Goal: Task Accomplishment & Management: Manage account settings

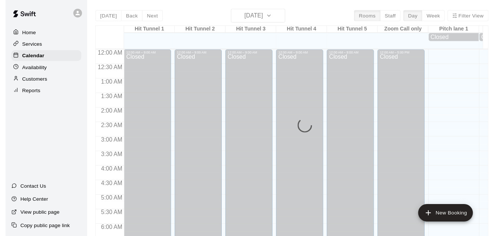
scroll to position [490, 0]
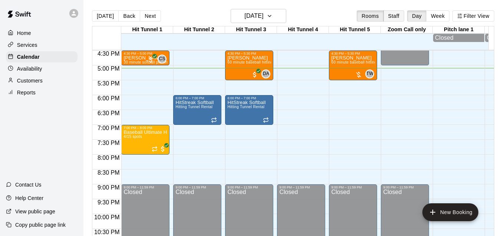
click at [403, 19] on button "Staff" at bounding box center [394, 15] width 21 height 11
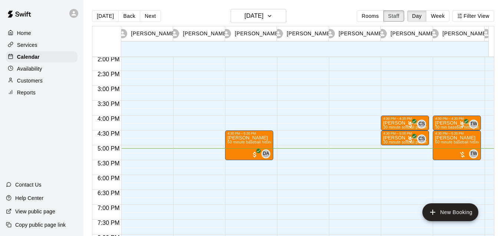
scroll to position [393, 0]
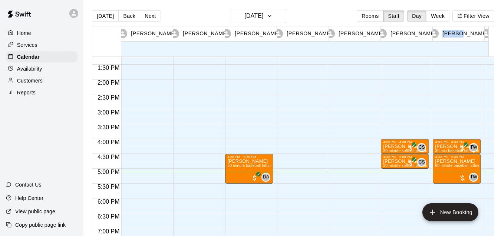
drag, startPoint x: 464, startPoint y: 36, endPoint x: 419, endPoint y: 42, distance: 45.6
click at [419, 42] on div "[PERSON_NAME] 09 Thu [PERSON_NAME] 09 Thu [PERSON_NAME] 09 Thu [PERSON_NAME] 09…" at bounding box center [290, 41] width 397 height 30
drag, startPoint x: 419, startPoint y: 42, endPoint x: 332, endPoint y: 12, distance: 92.1
click at [332, 12] on div "[DATE] Back [DATE][DATE] Rooms Staff Day Week Filter View" at bounding box center [293, 17] width 403 height 17
click at [109, 14] on button "[DATE]" at bounding box center [105, 15] width 27 height 11
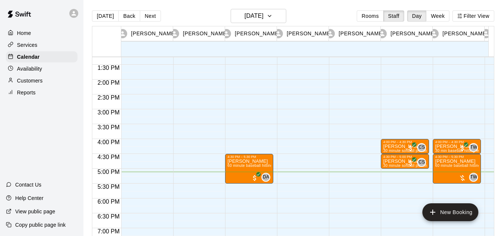
click at [380, 23] on div "[DATE] Back [DATE][DATE] Rooms Staff Day Week Filter View" at bounding box center [293, 17] width 403 height 17
click at [377, 17] on button "Rooms" at bounding box center [370, 15] width 27 height 11
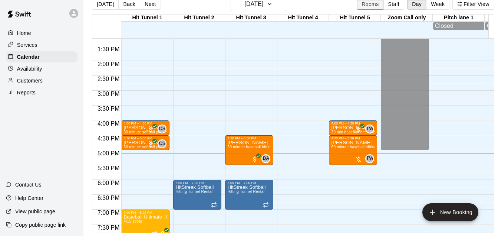
scroll to position [17, 0]
click at [32, 51] on div "Home Services Calendar Availability Customers Reports" at bounding box center [41, 63] width 83 height 72
click at [26, 46] on p "Services" at bounding box center [27, 44] width 20 height 7
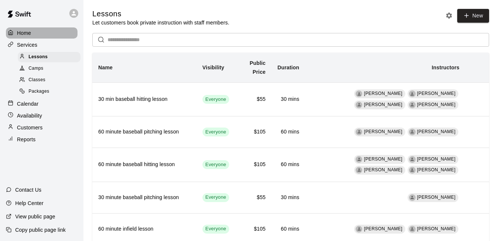
click at [28, 30] on p "Home" at bounding box center [24, 32] width 14 height 7
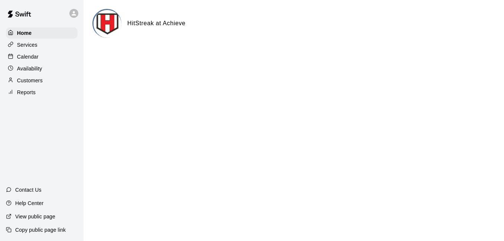
click at [36, 70] on p "Availability" at bounding box center [29, 68] width 25 height 7
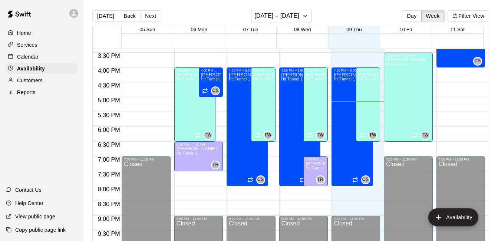
scroll to position [502, 0]
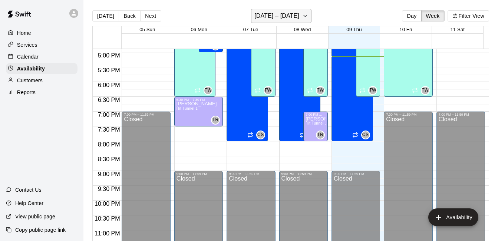
click at [289, 22] on button "[DATE] – [DATE]" at bounding box center [281, 16] width 60 height 14
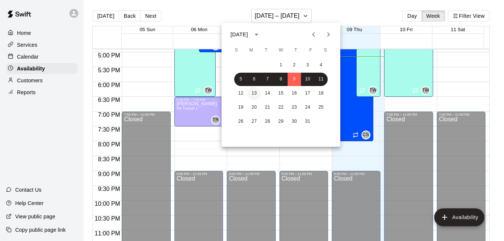
click at [255, 93] on button "13" at bounding box center [253, 93] width 13 height 13
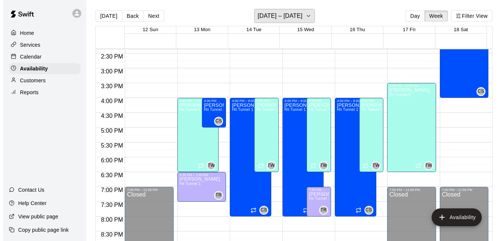
scroll to position [425, 0]
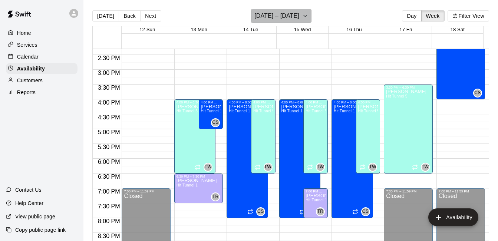
click at [302, 16] on icon "button" at bounding box center [305, 16] width 6 height 9
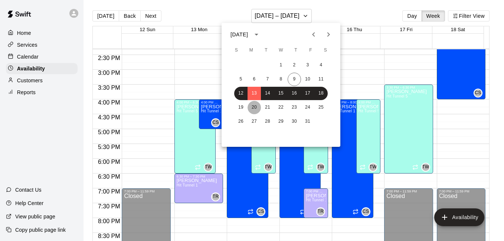
click at [255, 109] on button "20" at bounding box center [253, 107] width 13 height 13
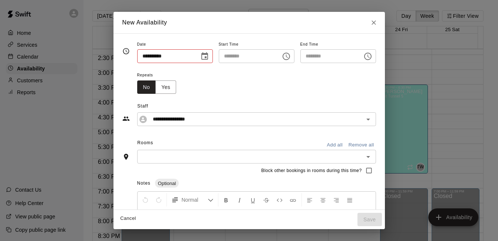
type input "**********"
type input "********"
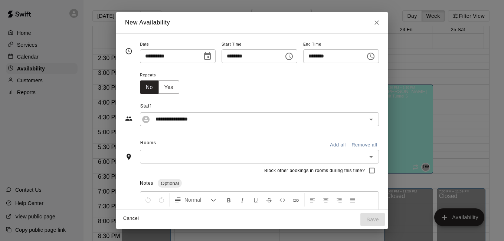
click at [375, 58] on icon "Choose time, selected time is 7:00 PM" at bounding box center [370, 56] width 9 height 9
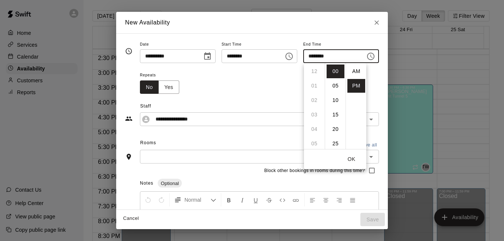
scroll to position [13, 0]
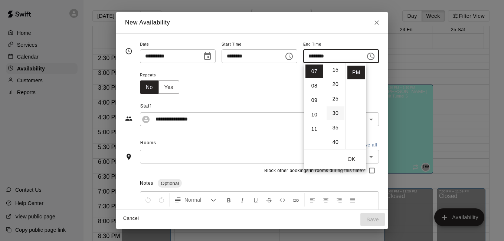
click at [336, 110] on li "30" at bounding box center [335, 113] width 18 height 14
type input "********"
click at [355, 160] on button "OK" at bounding box center [351, 159] width 24 height 14
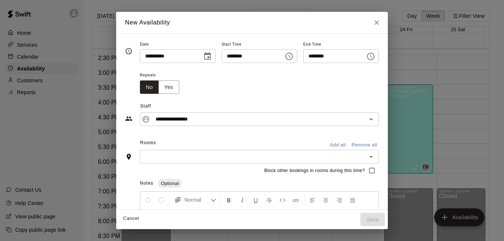
click at [325, 161] on input "text" at bounding box center [253, 156] width 222 height 9
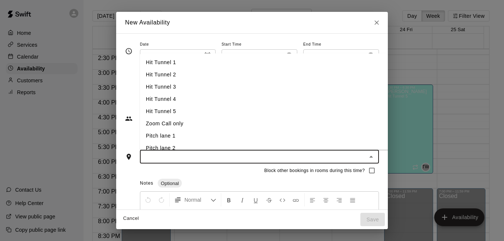
click at [194, 171] on div "Block other bookings in rooms during this time?" at bounding box center [252, 171] width 254 height 14
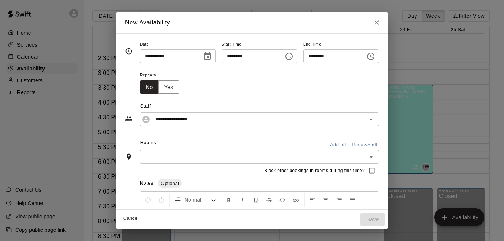
click at [198, 152] on input "text" at bounding box center [253, 156] width 222 height 9
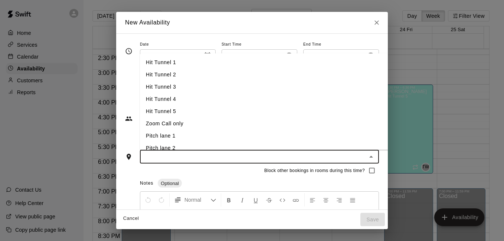
click at [170, 60] on li "Hit Tunnel 1" at bounding box center [270, 62] width 260 height 12
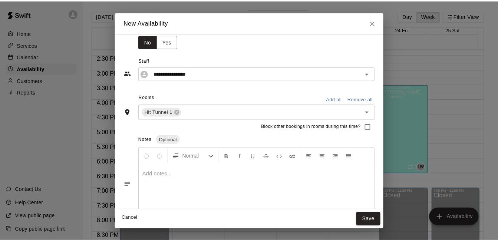
scroll to position [60, 0]
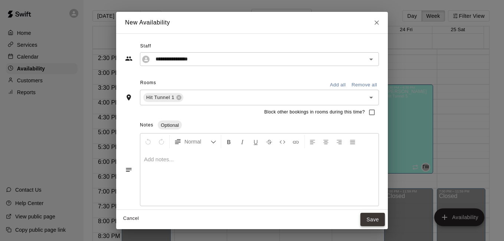
click at [382, 216] on button "Save" at bounding box center [372, 220] width 24 height 14
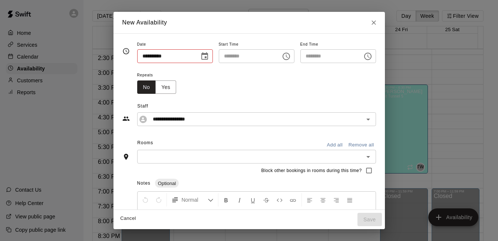
type input "**********"
type input "********"
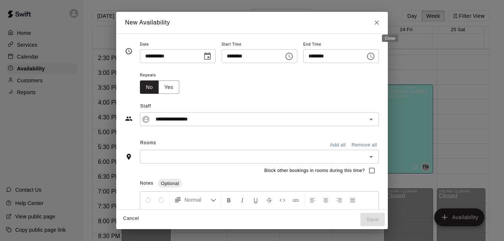
click at [379, 21] on icon "Close" at bounding box center [376, 22] width 4 height 4
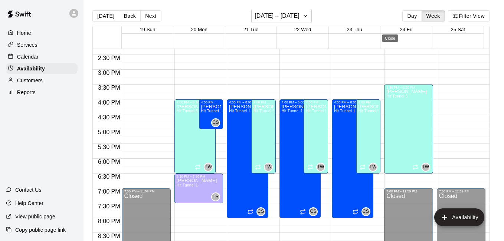
type input "**********"
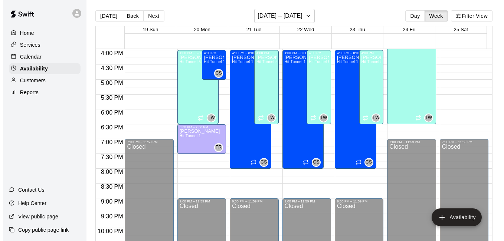
scroll to position [481, 0]
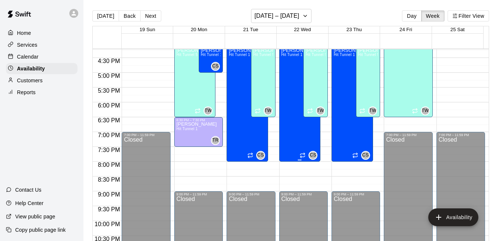
click at [317, 137] on div "4:00 PM – 8:00 PM [PERSON_NAME][GEOGRAPHIC_DATA] 1 CS" at bounding box center [300, 102] width 42 height 119
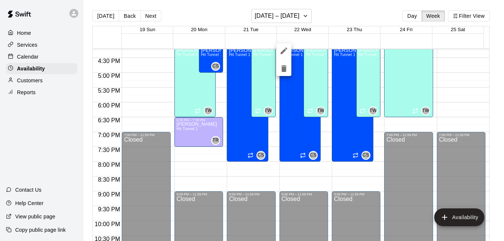
click at [314, 127] on div at bounding box center [252, 120] width 504 height 241
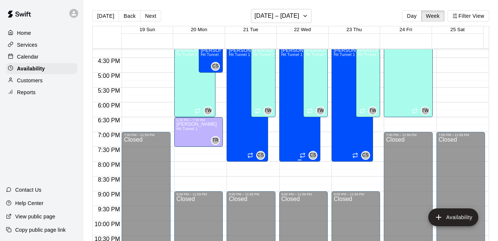
click at [316, 135] on div "4:00 PM – 8:00 PM [PERSON_NAME][GEOGRAPHIC_DATA] 1 CS" at bounding box center [300, 102] width 42 height 119
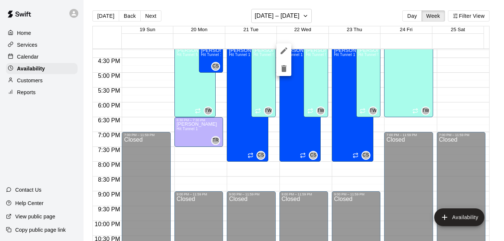
click at [319, 136] on div at bounding box center [252, 120] width 504 height 241
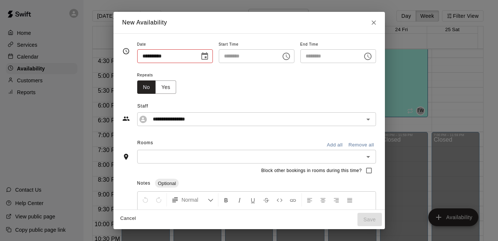
type input "**********"
type input "********"
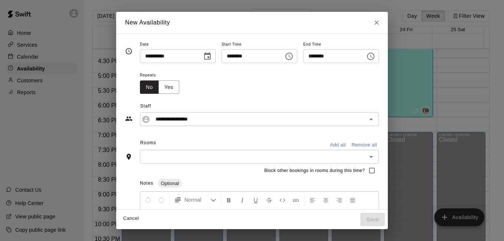
click at [375, 56] on icon "Choose time, selected time is 7:30 PM" at bounding box center [370, 56] width 9 height 9
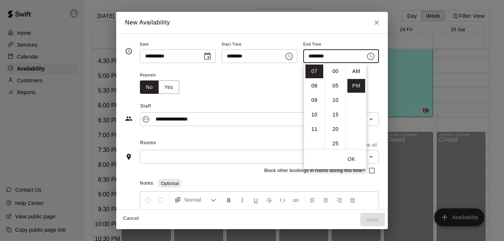
scroll to position [13, 0]
click at [316, 89] on li "08" at bounding box center [314, 86] width 18 height 14
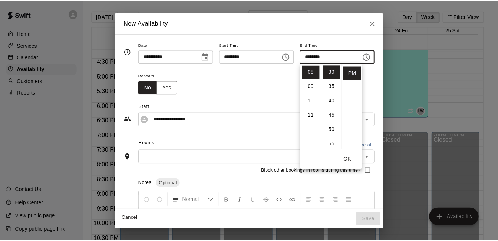
scroll to position [0, 0]
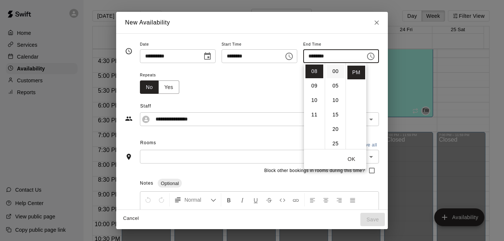
click at [333, 74] on li "00" at bounding box center [335, 72] width 18 height 14
type input "********"
click at [350, 155] on button "OK" at bounding box center [351, 159] width 24 height 14
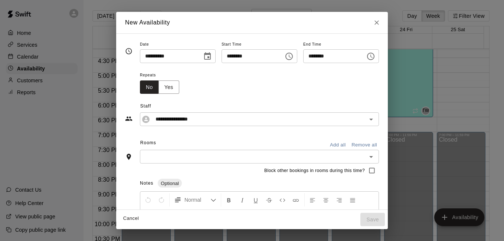
click at [294, 161] on input "text" at bounding box center [253, 156] width 222 height 9
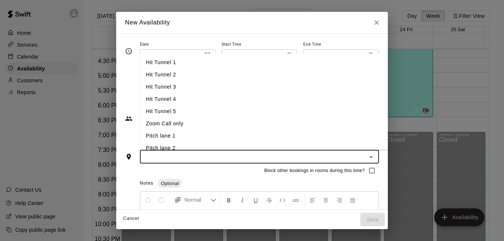
click at [192, 59] on li "Hit Tunnel 1" at bounding box center [270, 62] width 260 height 12
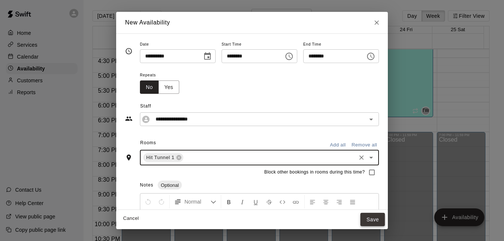
click at [384, 220] on button "Save" at bounding box center [372, 220] width 24 height 14
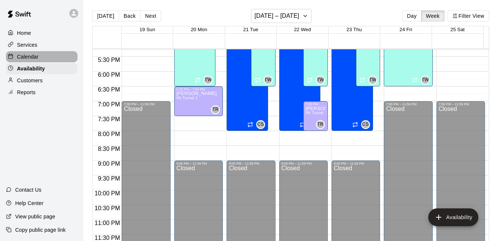
click at [34, 59] on p "Calendar" at bounding box center [28, 56] width 22 height 7
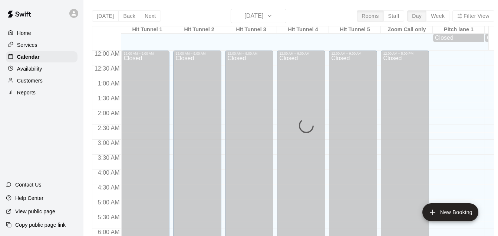
scroll to position [490, 0]
